Goal: Task Accomplishment & Management: Use online tool/utility

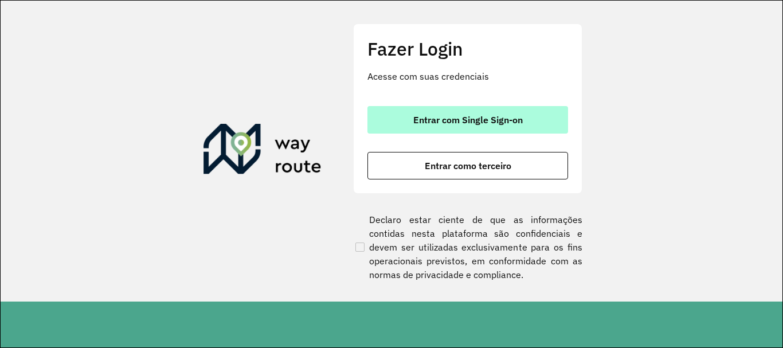
click at [507, 116] on span "Entrar com Single Sign-on" at bounding box center [467, 119] width 109 height 9
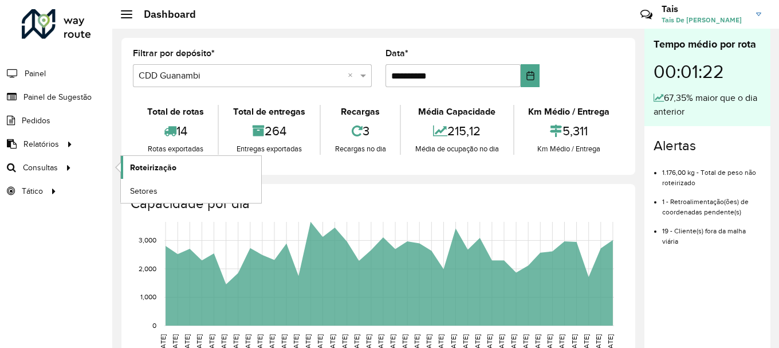
click at [163, 168] on span "Roteirização" at bounding box center [153, 168] width 46 height 12
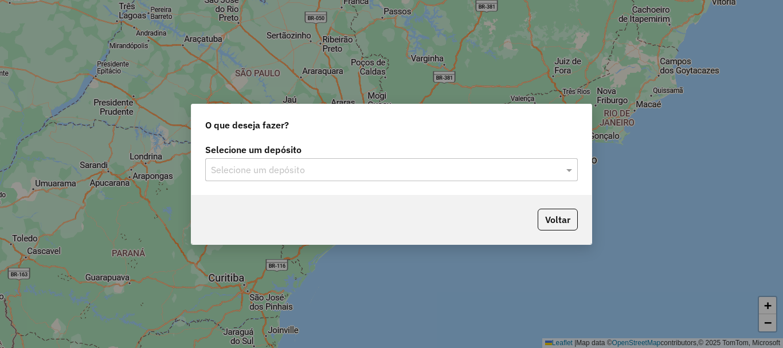
click at [261, 167] on input "text" at bounding box center [380, 170] width 338 height 14
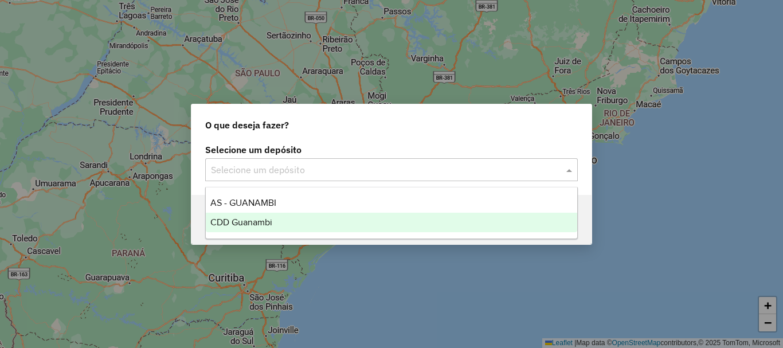
click at [259, 223] on span "CDD Guanambi" at bounding box center [241, 222] width 62 height 10
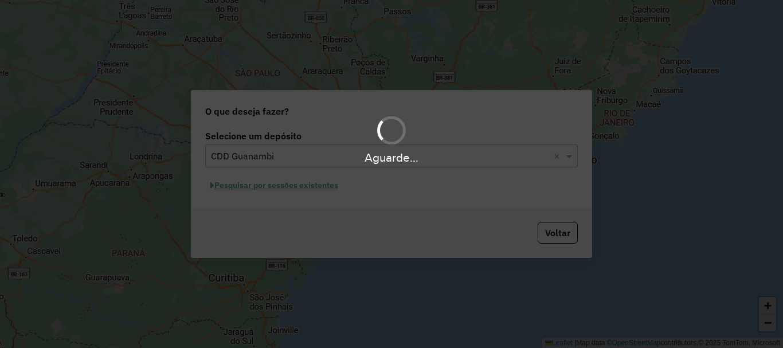
click at [312, 188] on div "Aguarde..." at bounding box center [391, 174] width 783 height 348
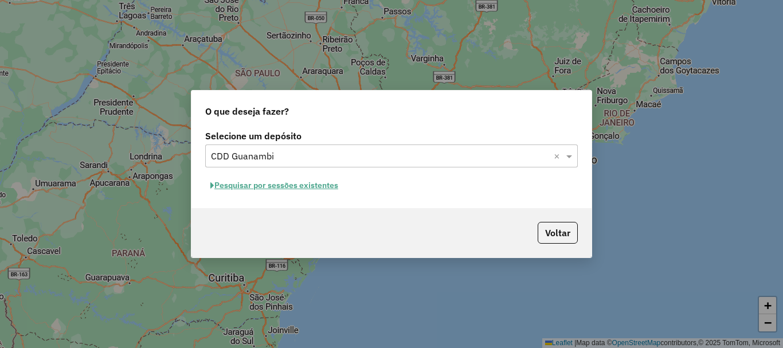
click at [333, 186] on button "Pesquisar por sessões existentes" at bounding box center [274, 185] width 138 height 18
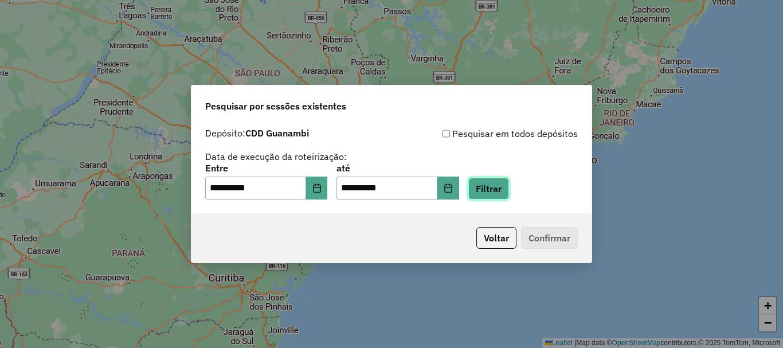
click at [500, 186] on button "Filtrar" at bounding box center [488, 189] width 41 height 22
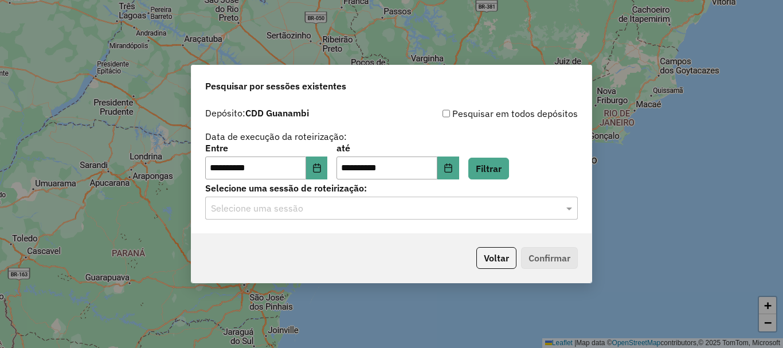
click at [298, 219] on div "Selecione uma sessão" at bounding box center [391, 208] width 372 height 23
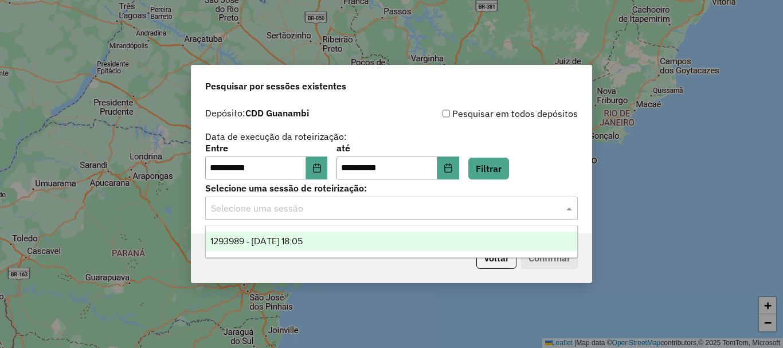
drag, startPoint x: 321, startPoint y: 241, endPoint x: 330, endPoint y: 242, distance: 9.3
click at [321, 241] on div "1293989 - 14/10/2025 18:05" at bounding box center [391, 240] width 371 height 19
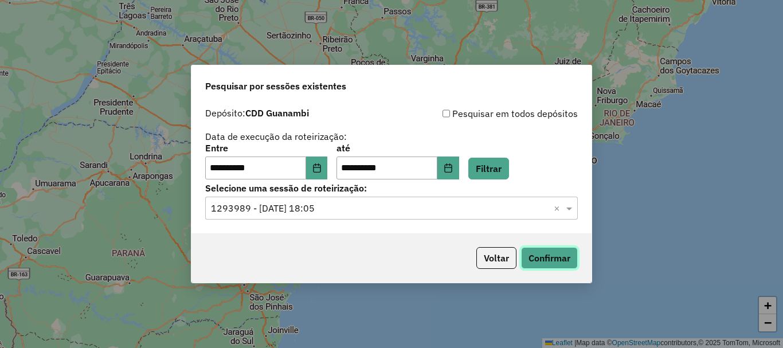
click at [558, 254] on button "Confirmar" at bounding box center [549, 258] width 57 height 22
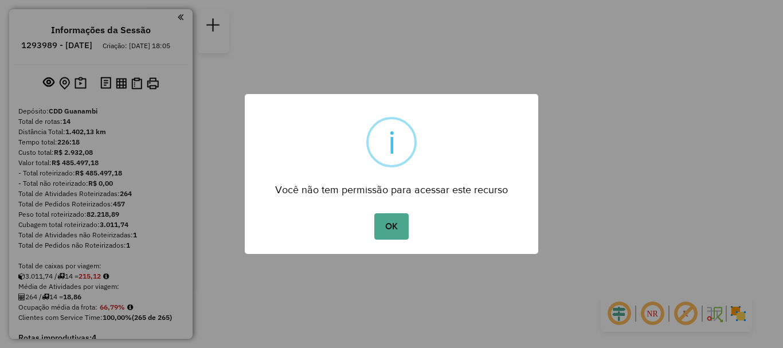
click at [396, 212] on div "OK No Cancel" at bounding box center [391, 226] width 293 height 32
click at [398, 226] on button "OK" at bounding box center [391, 226] width 34 height 26
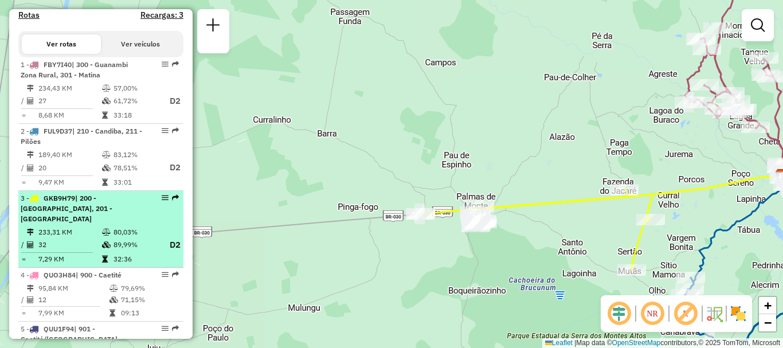
scroll to position [573, 0]
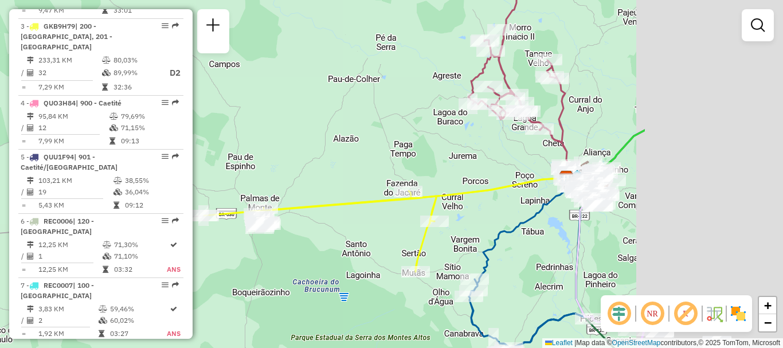
drag, startPoint x: 518, startPoint y: 305, endPoint x: 321, endPoint y: 307, distance: 197.1
click at [321, 307] on div "Janela de atendimento Grade de atendimento Capacidade Transportadoras Veículos …" at bounding box center [391, 174] width 783 height 348
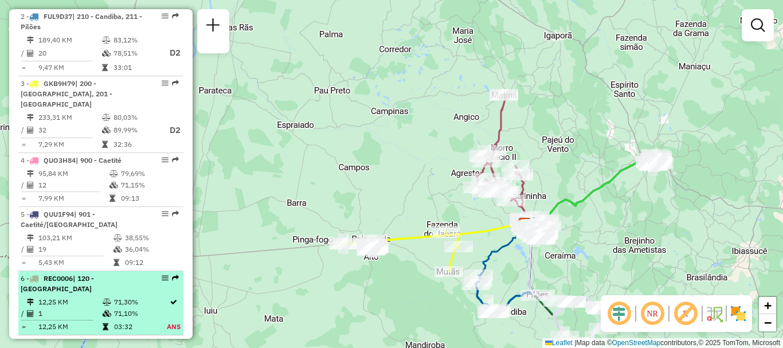
scroll to position [630, 0]
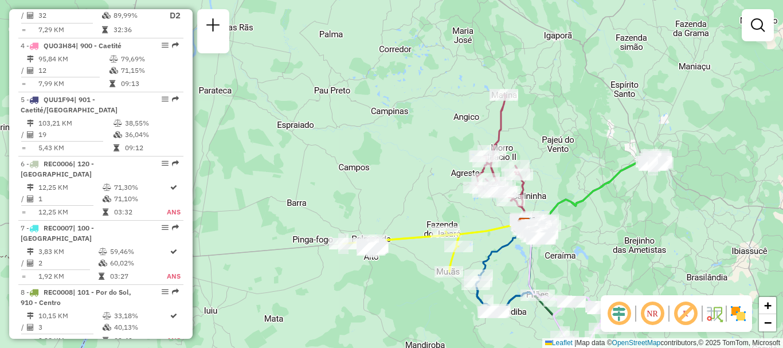
drag, startPoint x: 156, startPoint y: 163, endPoint x: 233, endPoint y: 178, distance: 77.6
click at [233, 178] on div "Janela de atendimento Grade de atendimento Capacidade Transportadoras Veículos …" at bounding box center [391, 174] width 783 height 348
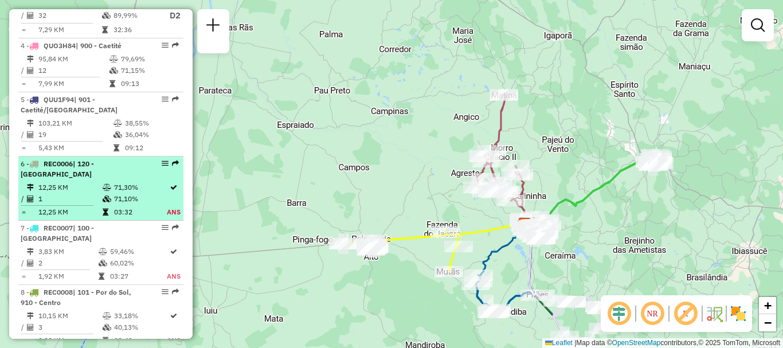
click at [164, 164] on em at bounding box center [165, 163] width 7 height 7
select select "**********"
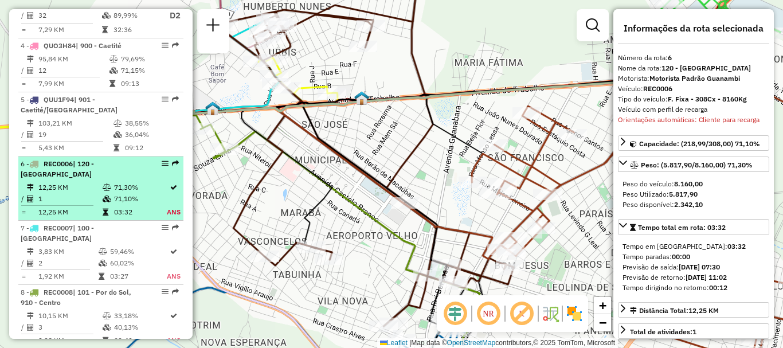
click at [162, 164] on em at bounding box center [165, 163] width 7 height 7
click at [156, 160] on div at bounding box center [161, 163] width 34 height 7
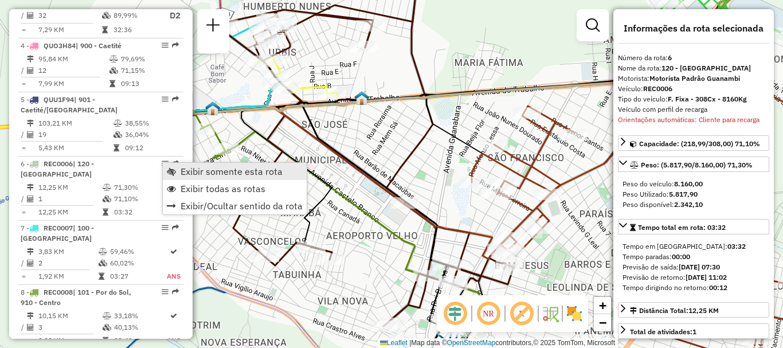
click at [184, 168] on span "Exibir somente esta rota" at bounding box center [231, 171] width 102 height 9
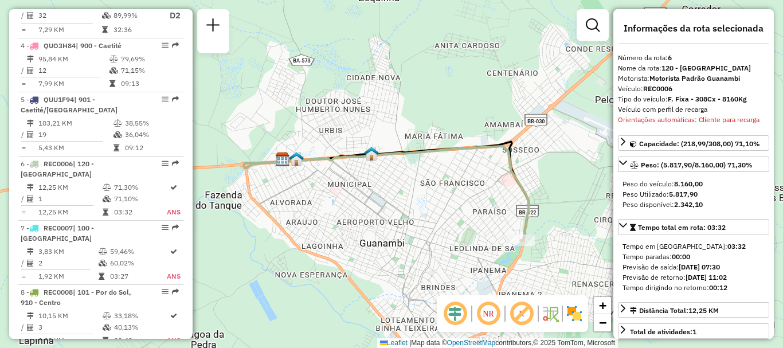
drag, startPoint x: 435, startPoint y: 216, endPoint x: 360, endPoint y: 234, distance: 77.1
click at [360, 234] on div "Janela de atendimento Grade de atendimento Capacidade Transportadoras Veículos …" at bounding box center [391, 174] width 783 height 348
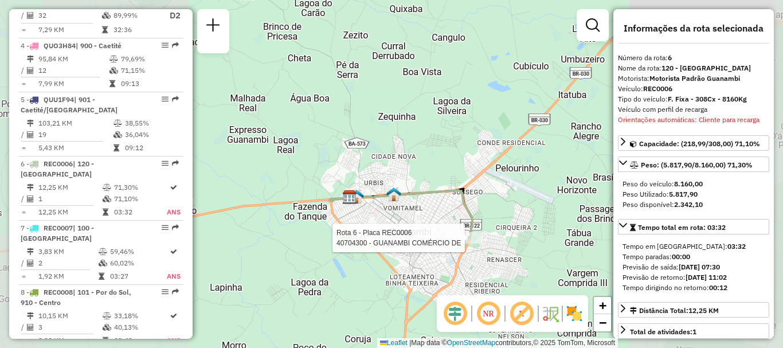
click at [465, 244] on div at bounding box center [468, 237] width 29 height 11
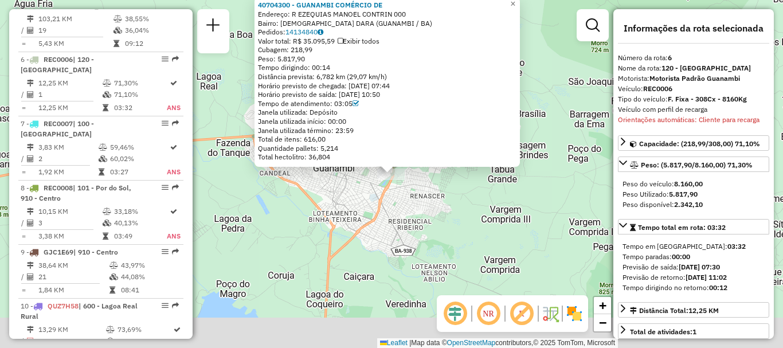
scroll to position [778, 0]
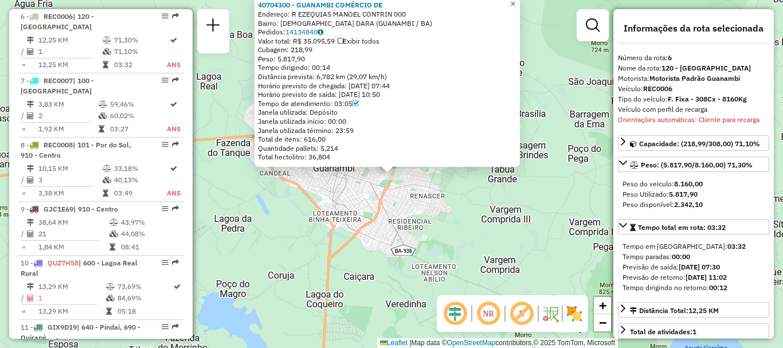
click at [515, 1] on span "×" at bounding box center [512, 4] width 5 height 10
